Goal: Check status: Check status

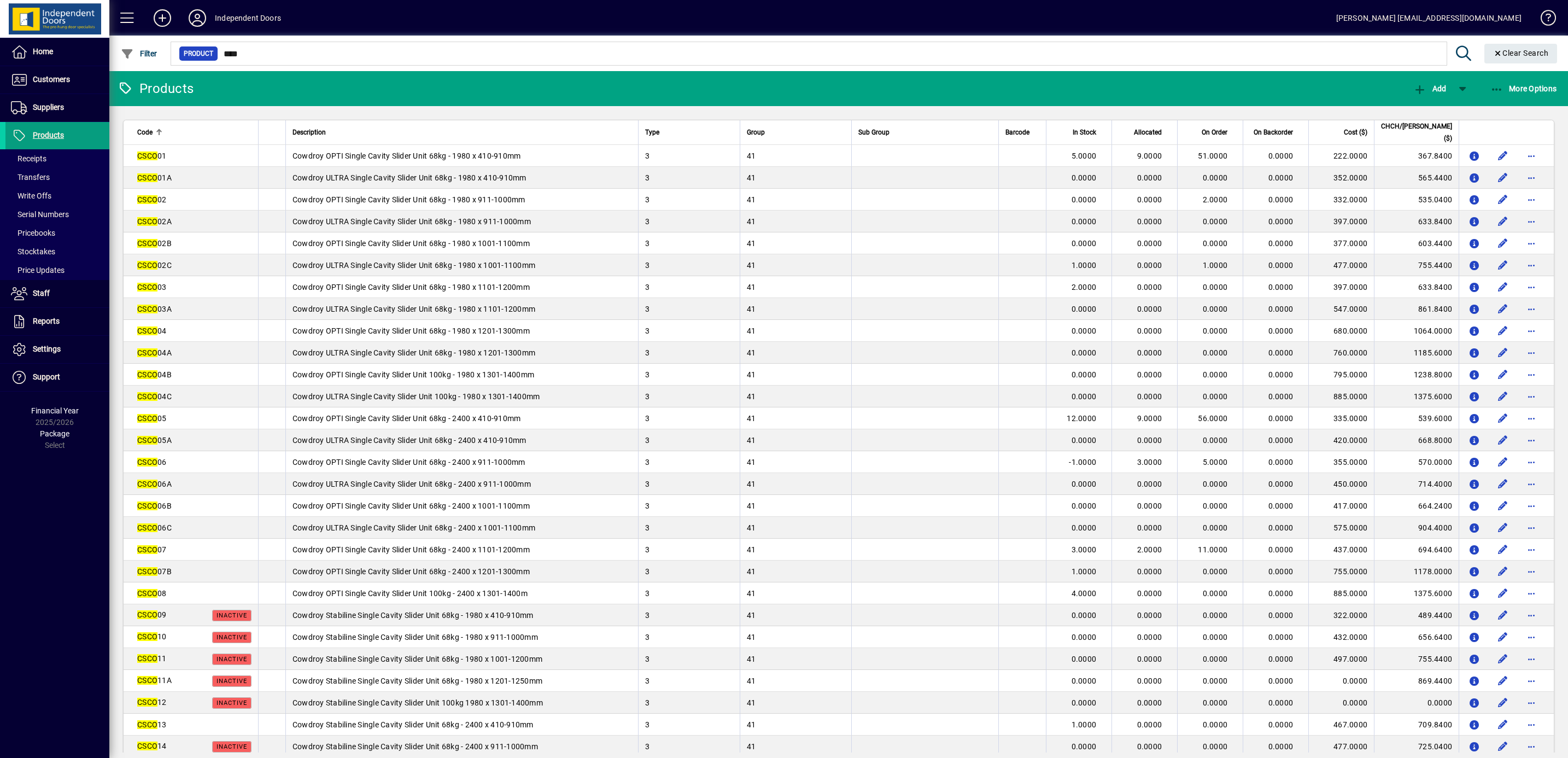
scroll to position [164, 0]
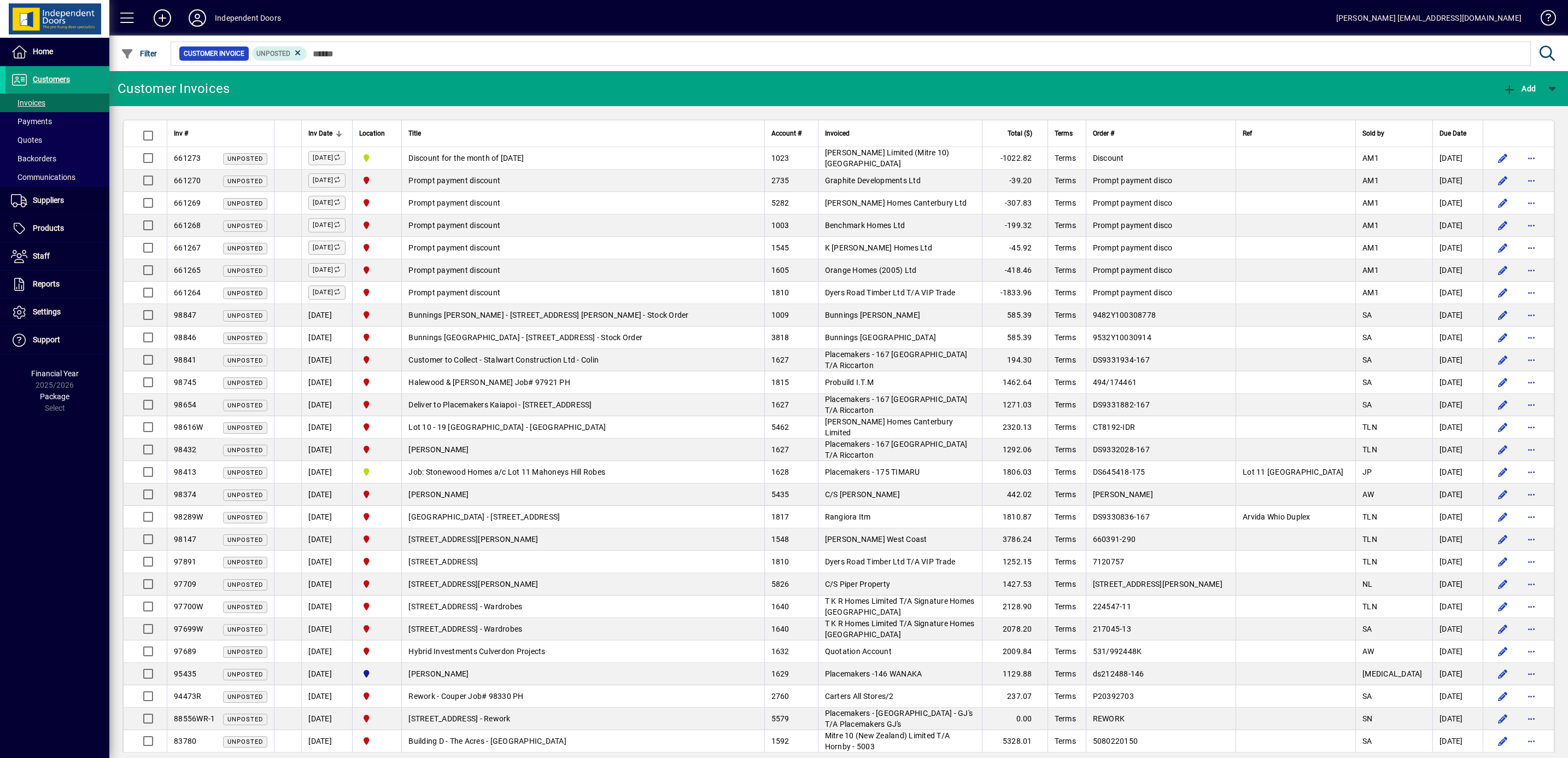
click at [578, 313] on span "Bunnings Shirley - 197 Marshland Road Shirley - Stock Order" at bounding box center [549, 315] width 280 height 9
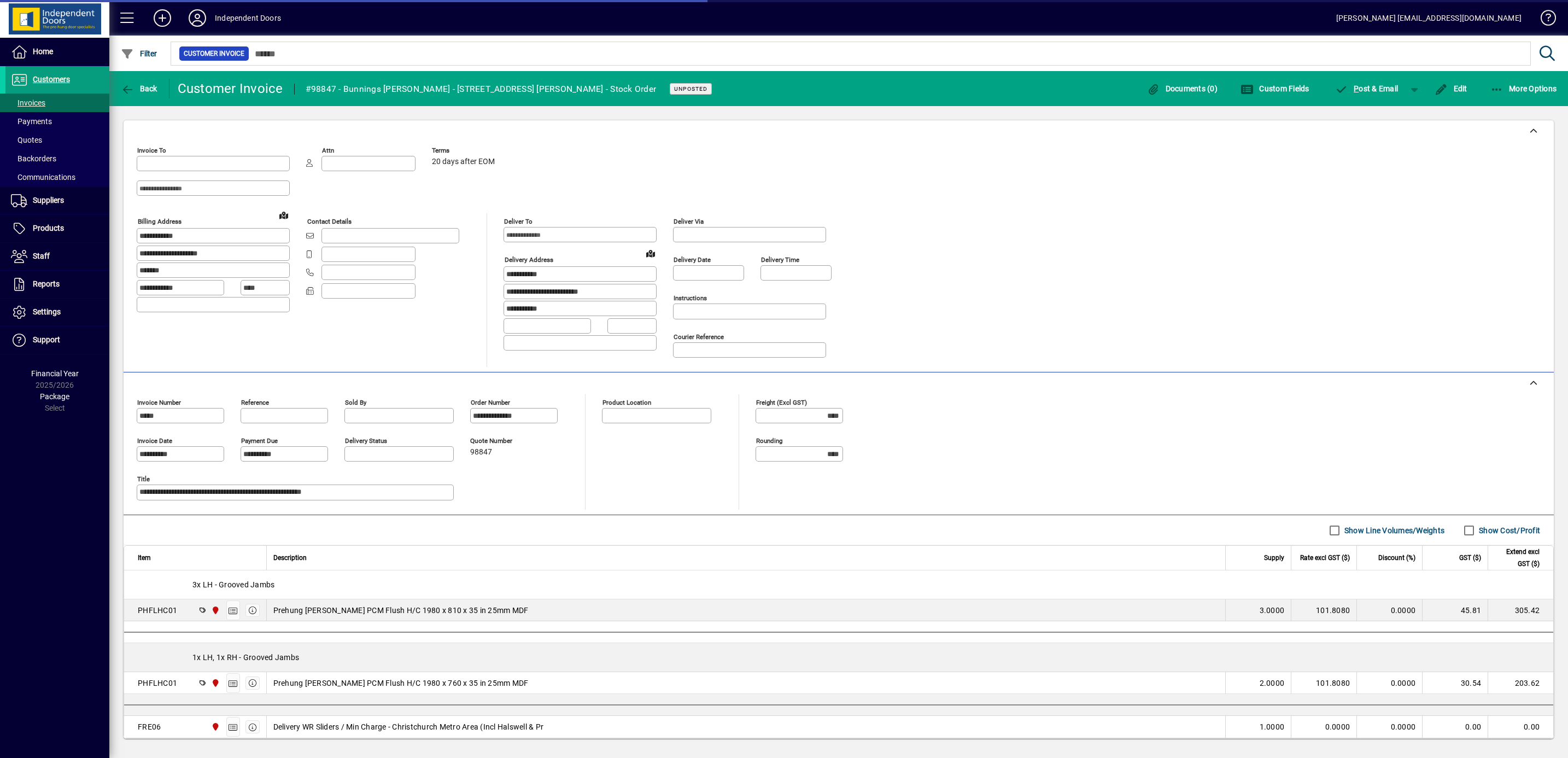
type input "**********"
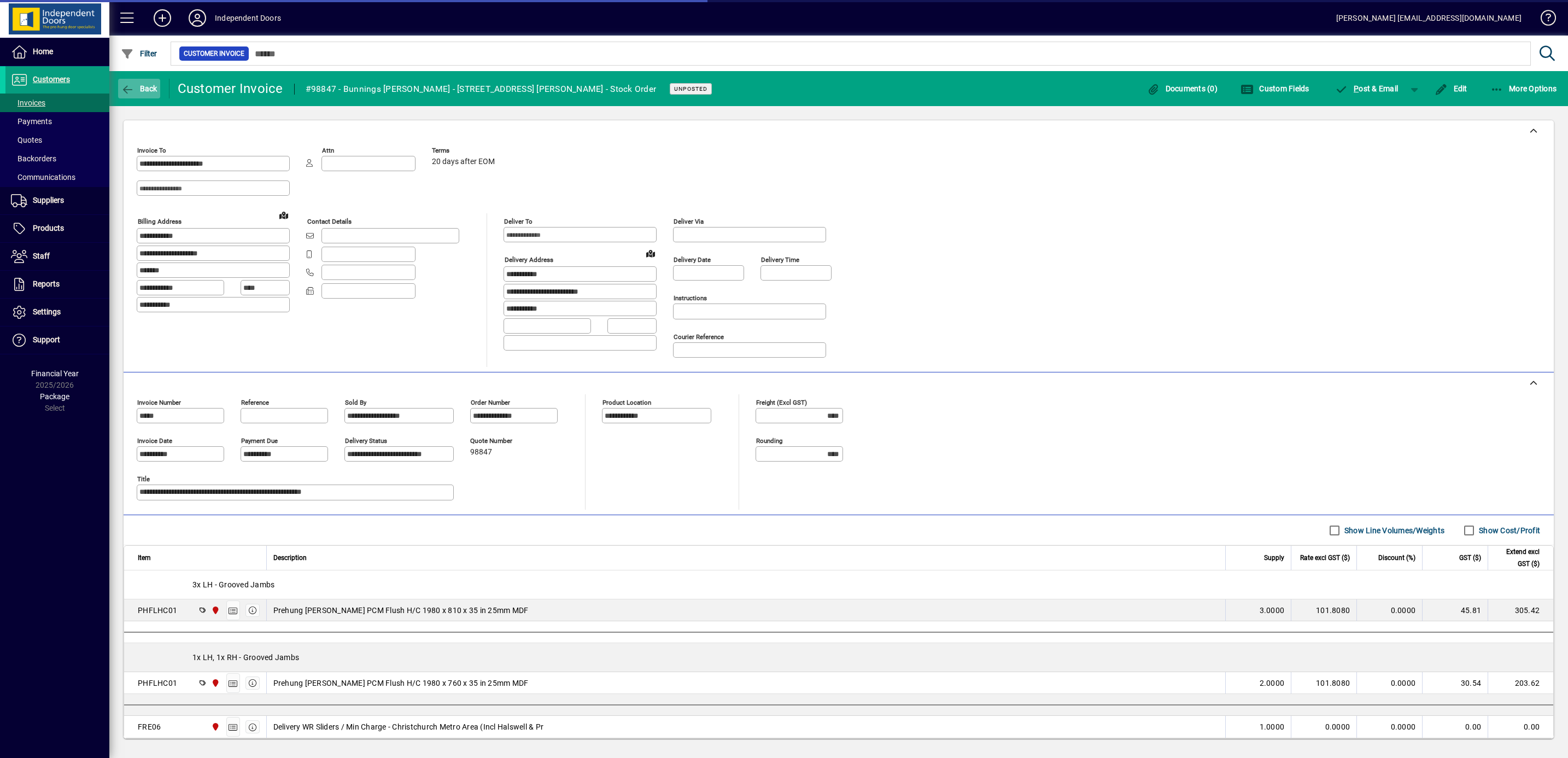
click at [136, 87] on span "Back" at bounding box center [139, 88] width 36 height 9
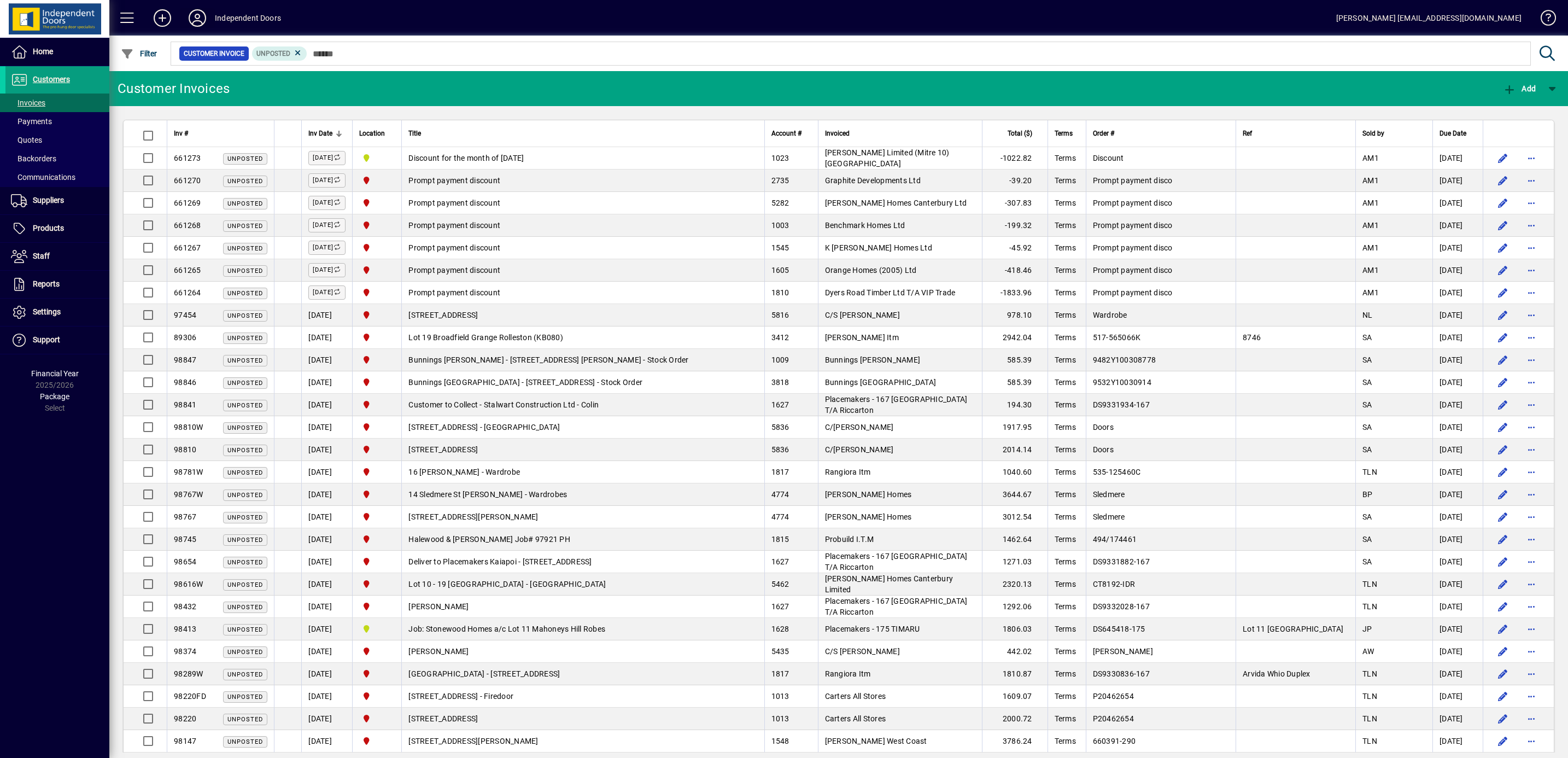
click at [201, 13] on icon at bounding box center [197, 17] width 22 height 17
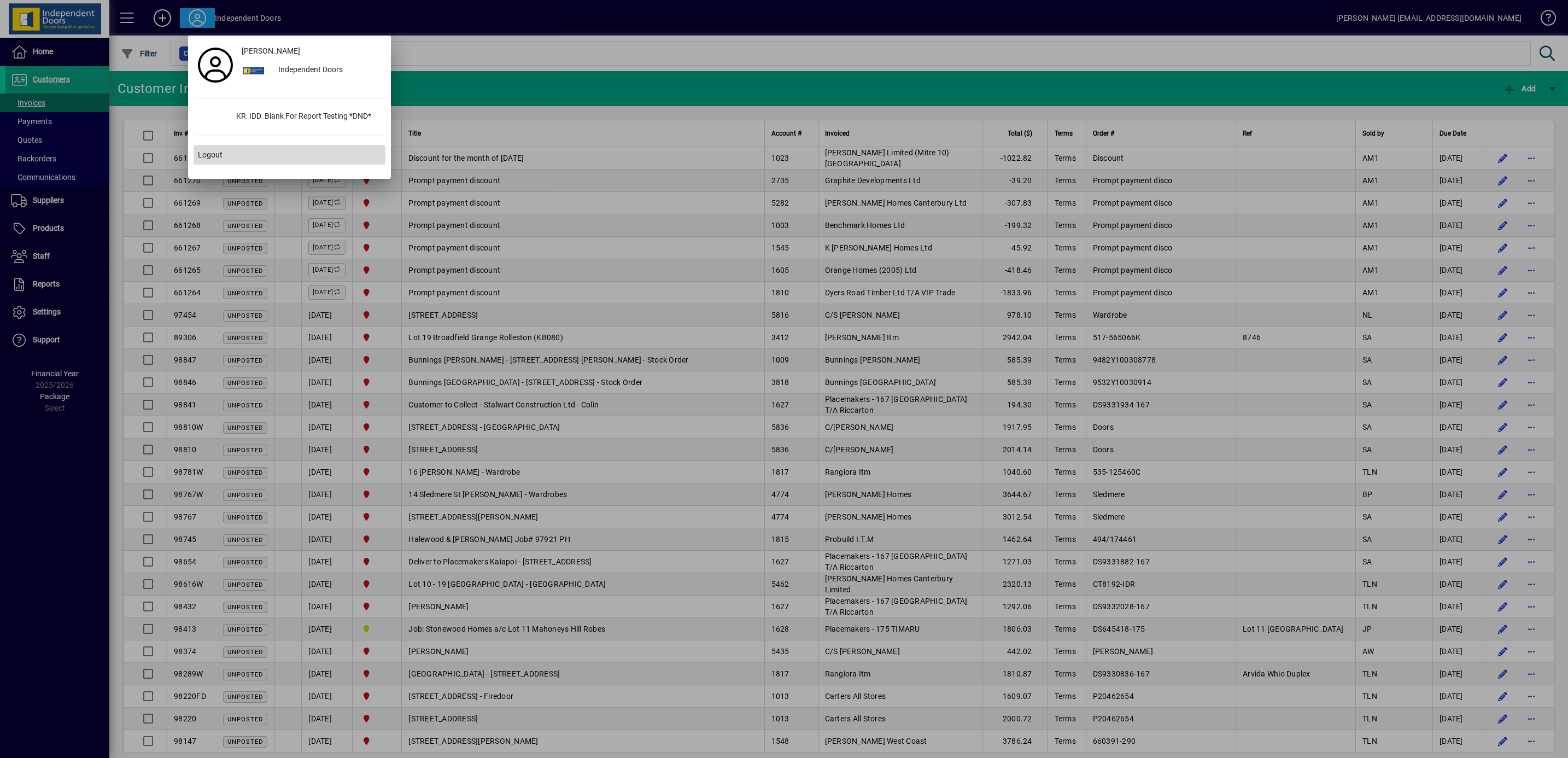
click at [225, 159] on span at bounding box center [289, 155] width 192 height 26
